Goal: Transaction & Acquisition: Purchase product/service

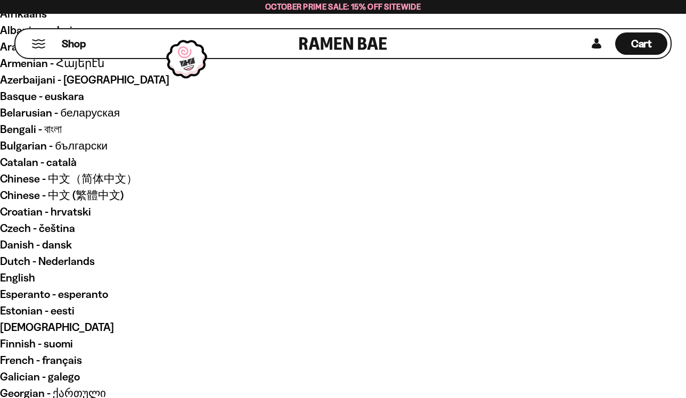
scroll to position [57, 0]
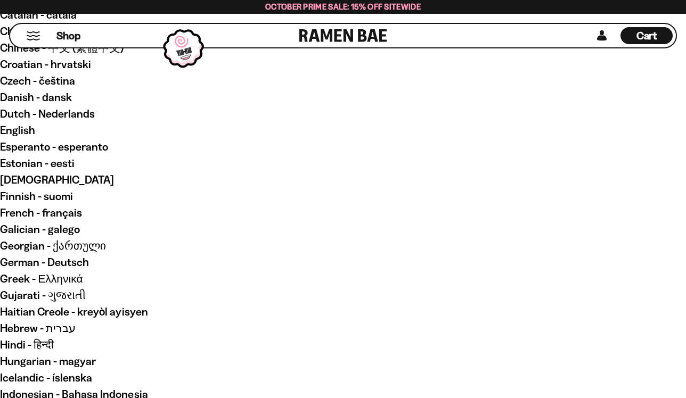
scroll to position [208, 0]
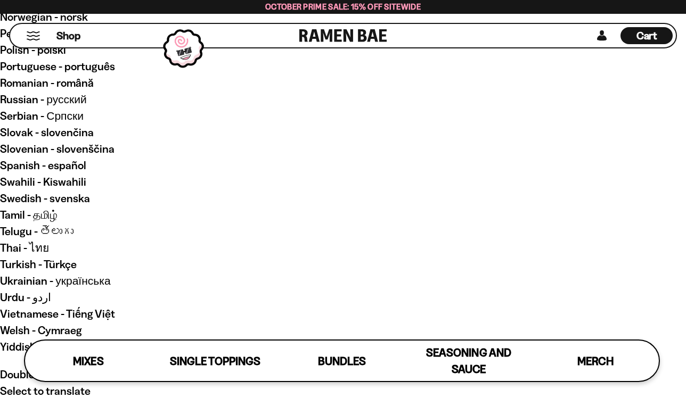
scroll to position [785, 0]
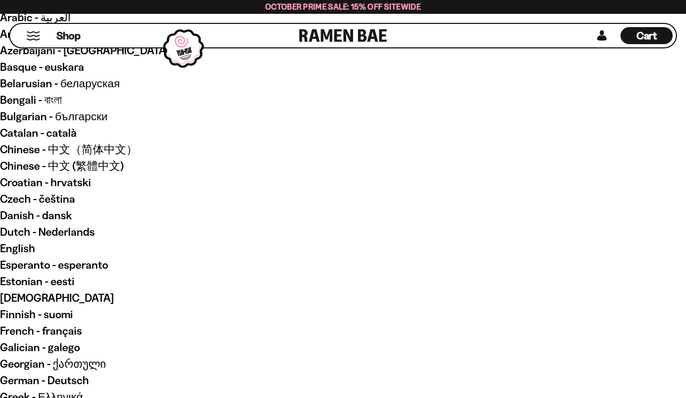
scroll to position [86, 0]
